Goal: Task Accomplishment & Management: Complete application form

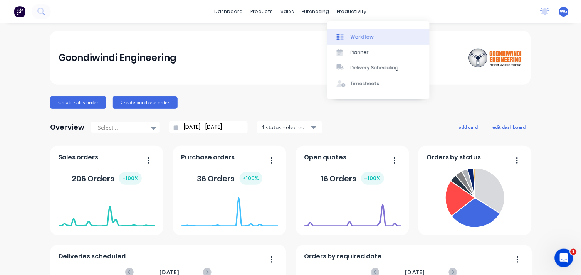
click at [363, 34] on div "Workflow" at bounding box center [362, 37] width 23 height 7
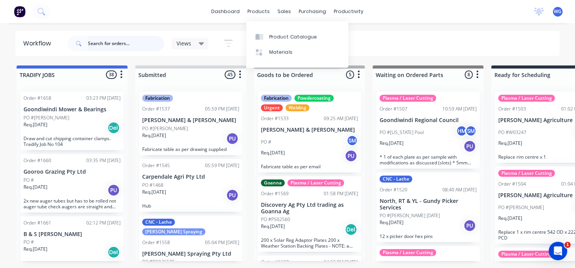
click at [104, 45] on input "text" at bounding box center [126, 43] width 76 height 15
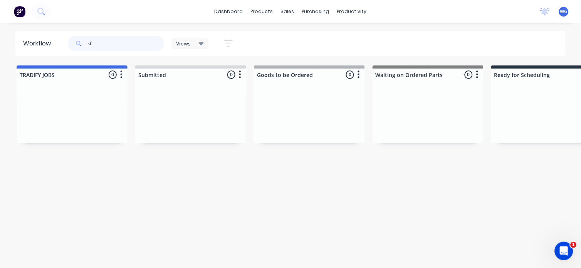
type input "s"
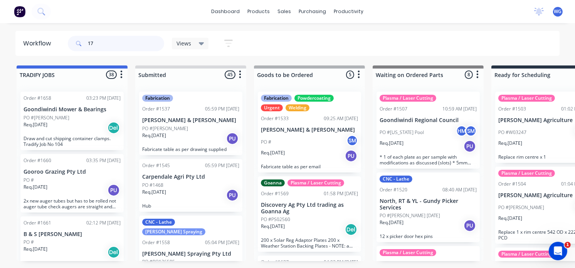
type input "1"
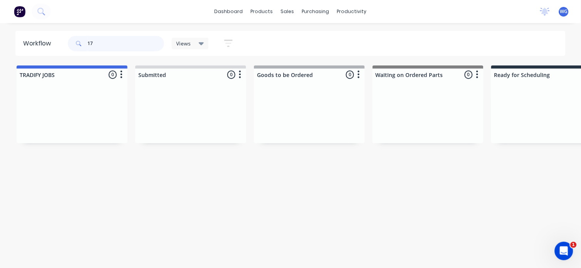
type input "1"
type input "SFM"
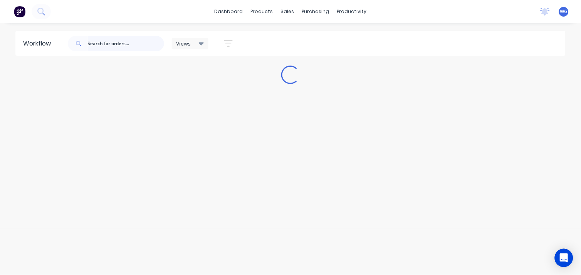
click at [110, 44] on input "text" at bounding box center [126, 43] width 76 height 15
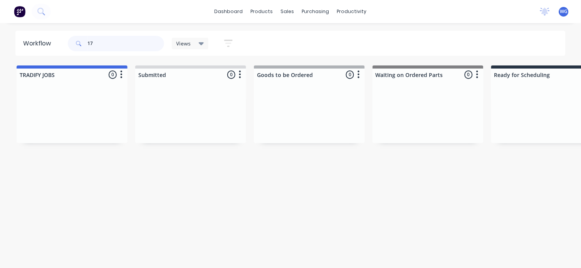
type input "1"
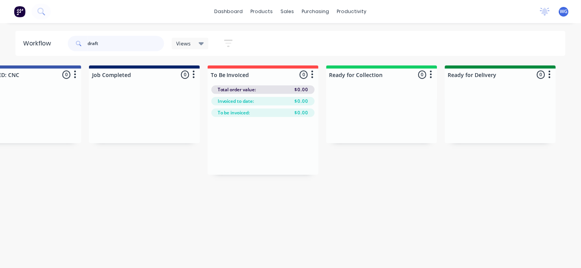
scroll to position [0, 927]
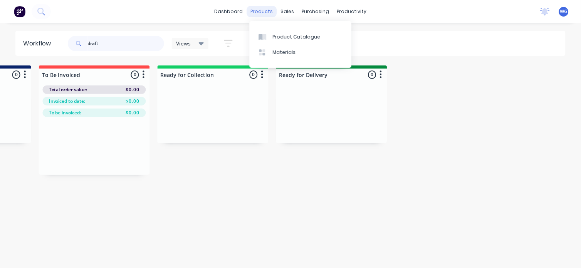
type input "draft"
click at [258, 10] on div "products" at bounding box center [262, 12] width 30 height 12
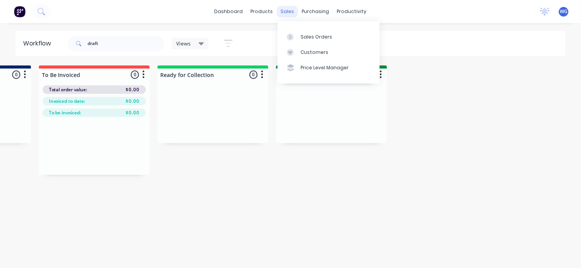
click at [294, 13] on div "sales" at bounding box center [287, 12] width 21 height 12
click at [314, 39] on div "Sales Orders" at bounding box center [317, 37] width 32 height 7
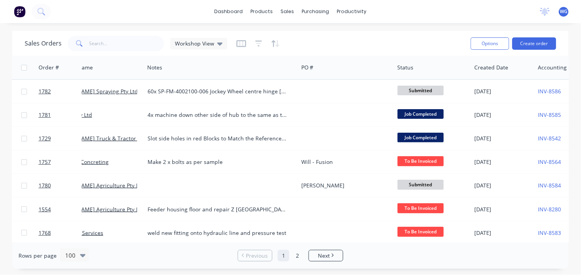
scroll to position [0, 36]
click at [111, 40] on input "text" at bounding box center [126, 43] width 75 height 15
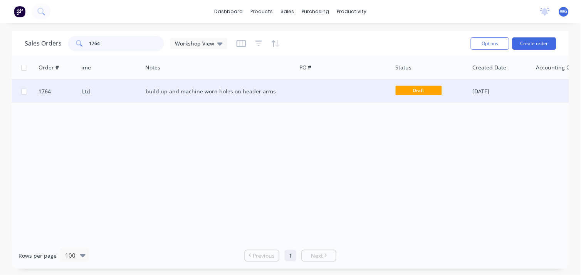
type input "1764"
click at [249, 91] on div "build up and machine worn holes on header arms" at bounding box center [216, 91] width 140 height 8
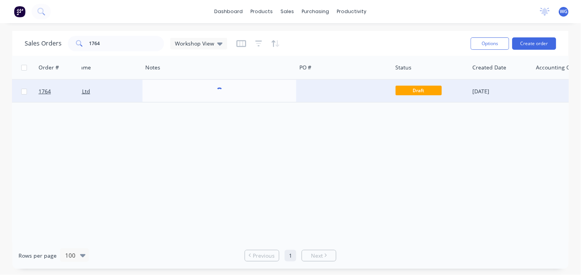
click at [110, 87] on div "SFMQLD Pty Ltd" at bounding box center [95, 91] width 96 height 23
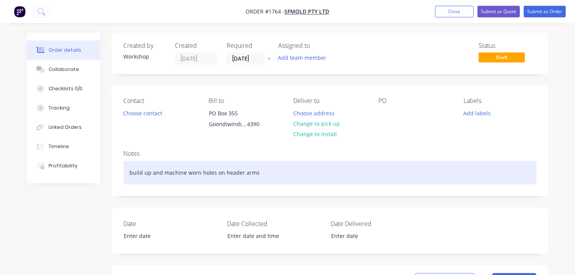
click at [274, 172] on div "build up and machine worn holes on header arms" at bounding box center [329, 173] width 413 height 24
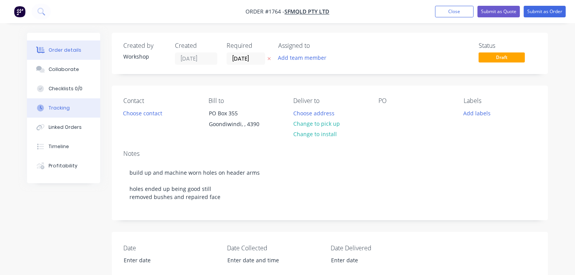
click at [69, 103] on button "Tracking" at bounding box center [63, 107] width 73 height 19
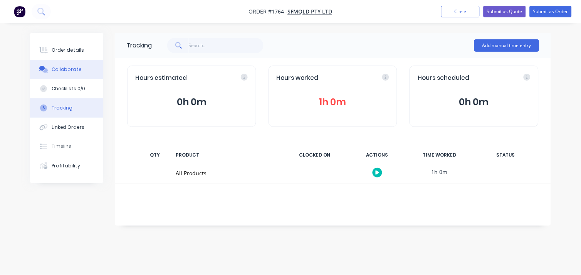
click at [57, 67] on div "Collaborate" at bounding box center [67, 69] width 30 height 7
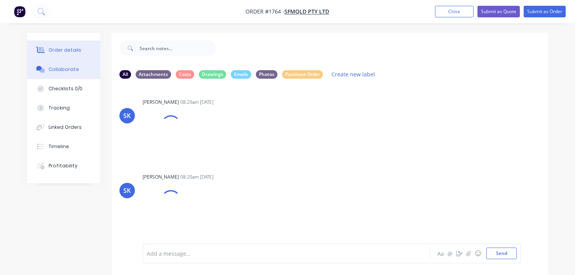
click at [63, 53] on div "Order details" at bounding box center [65, 50] width 33 height 7
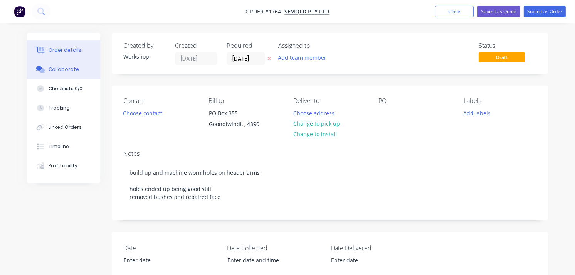
click at [71, 71] on div "Collaborate" at bounding box center [64, 69] width 30 height 7
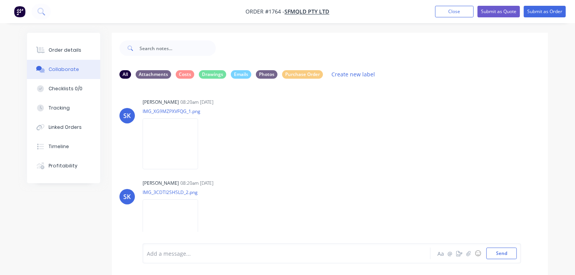
click at [13, 130] on div "Order details Collaborate Checklists 0/0 Tracking Linked Orders Timeline Profit…" at bounding box center [287, 143] width 575 height 286
click at [54, 52] on div "Order details" at bounding box center [65, 50] width 33 height 7
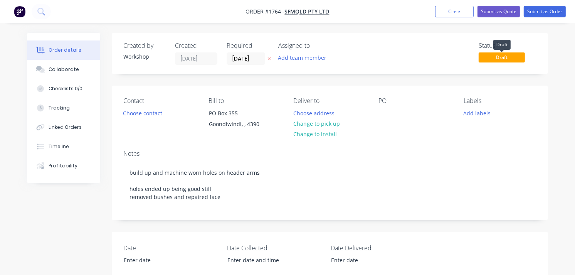
click at [500, 59] on span "Draft" at bounding box center [502, 57] width 46 height 10
click at [545, 10] on button "Submit as Order" at bounding box center [545, 12] width 42 height 12
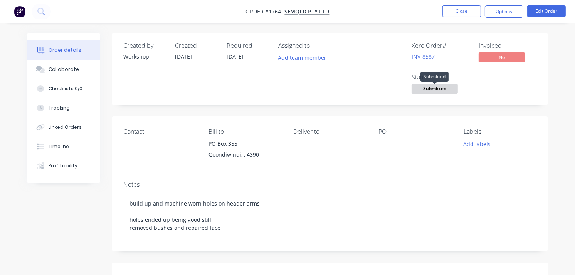
click at [438, 87] on span "Submitted" at bounding box center [435, 89] width 46 height 10
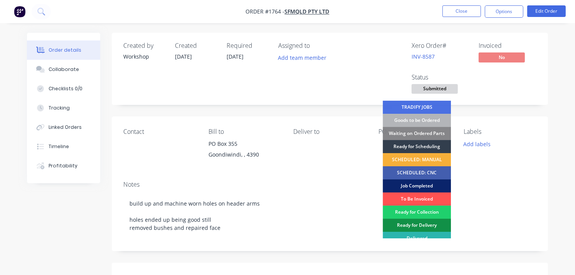
click at [422, 186] on div "Job Completed" at bounding box center [417, 185] width 68 height 13
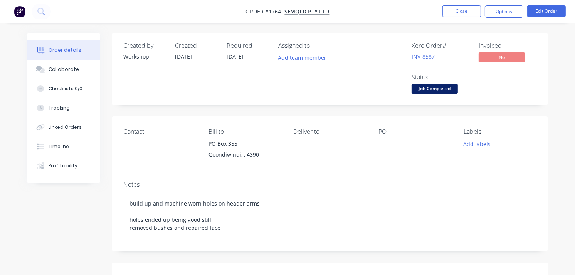
click at [50, 14] on nav "Order #1764 - SFMQLD Pty Ltd Close Options Edit Order" at bounding box center [287, 11] width 575 height 23
click at [44, 9] on icon at bounding box center [40, 11] width 7 height 7
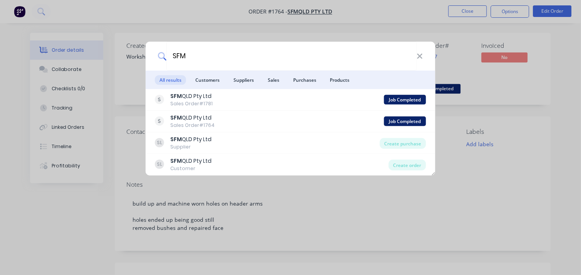
type input "SFM"
click at [417, 61] on div "SFM" at bounding box center [291, 56] width 290 height 29
click at [418, 60] on icon at bounding box center [420, 56] width 6 height 8
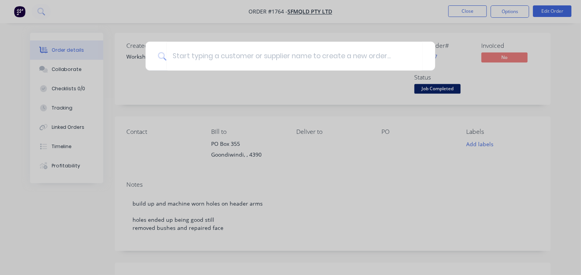
click at [18, 10] on div at bounding box center [290, 137] width 581 height 275
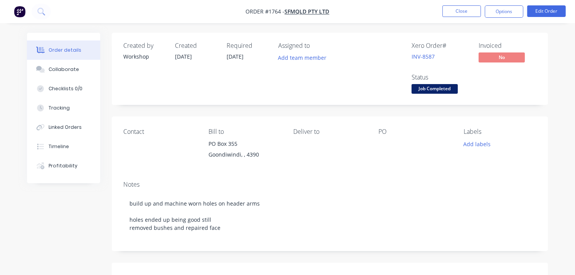
click at [18, 10] on img "button" at bounding box center [20, 12] width 12 height 12
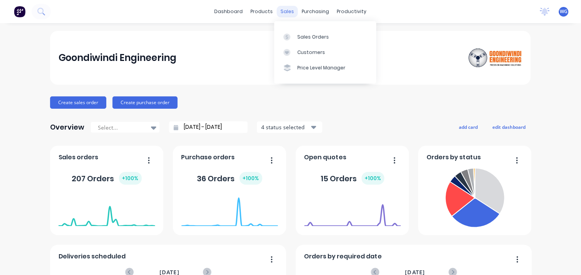
click at [277, 12] on div "sales" at bounding box center [287, 12] width 21 height 12
click at [299, 34] on div "Sales Orders" at bounding box center [313, 37] width 32 height 7
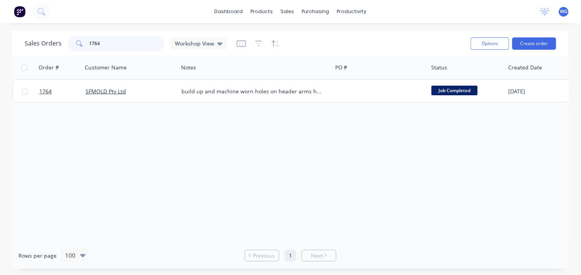
click at [106, 40] on input "1764" at bounding box center [126, 43] width 75 height 15
type input "1"
type input "a"
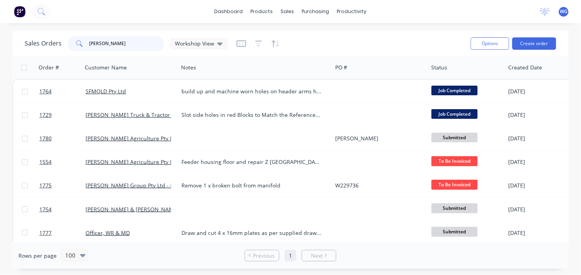
type input "martin"
